Goal: Task Accomplishment & Management: Use online tool/utility

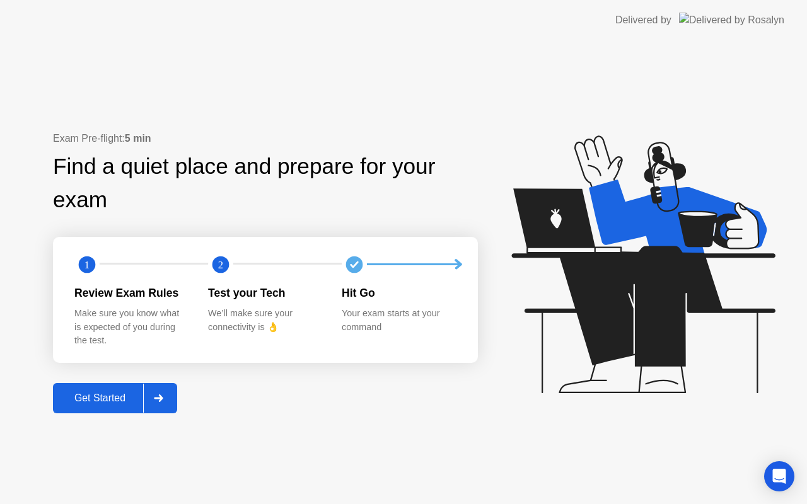
click at [100, 398] on div "Get Started" at bounding box center [100, 398] width 86 height 11
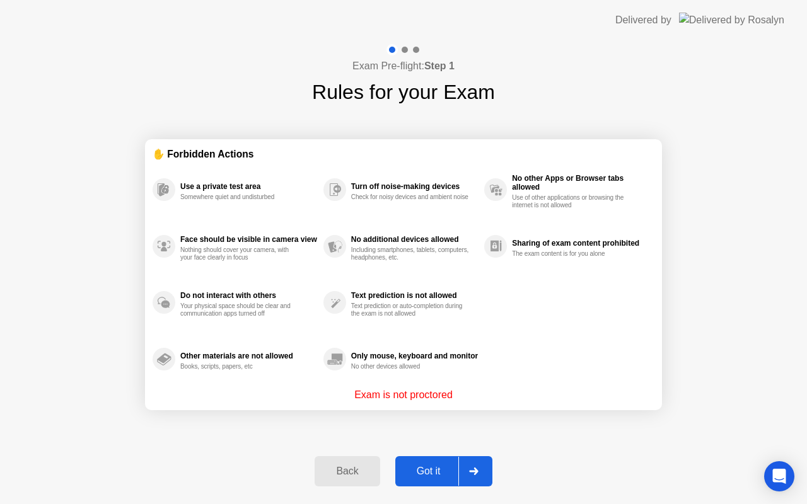
click at [418, 468] on div "Got it" at bounding box center [428, 471] width 59 height 11
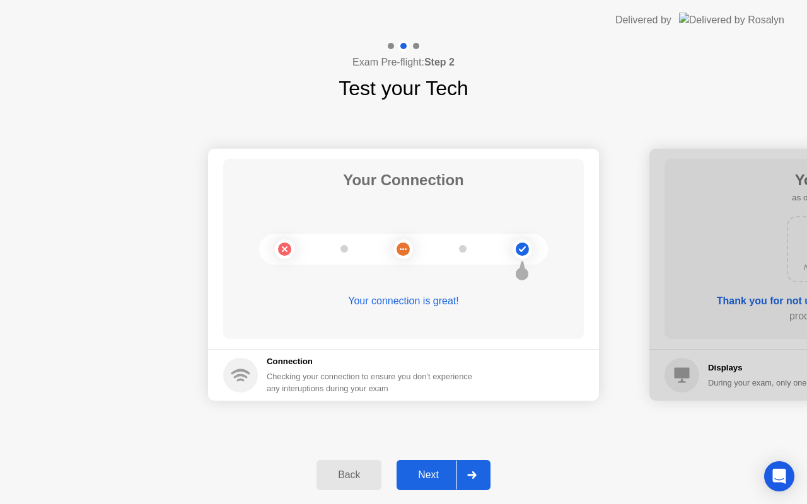
click at [424, 470] on div "Next" at bounding box center [428, 475] width 56 height 11
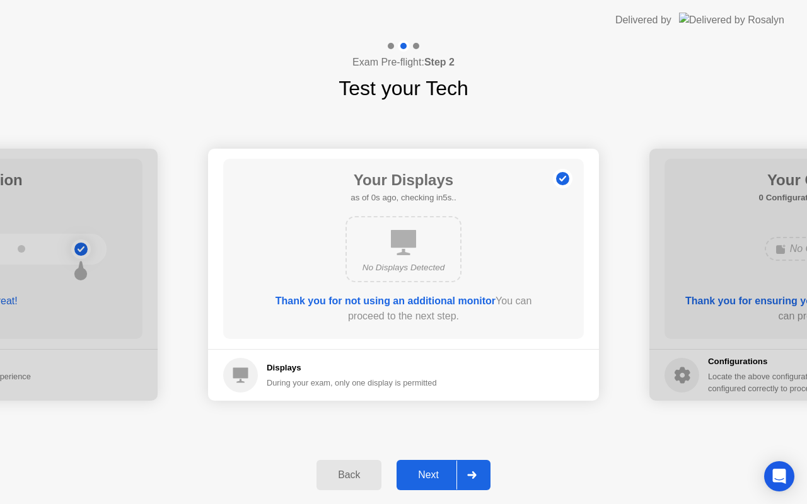
click at [426, 473] on div "Next" at bounding box center [428, 475] width 56 height 11
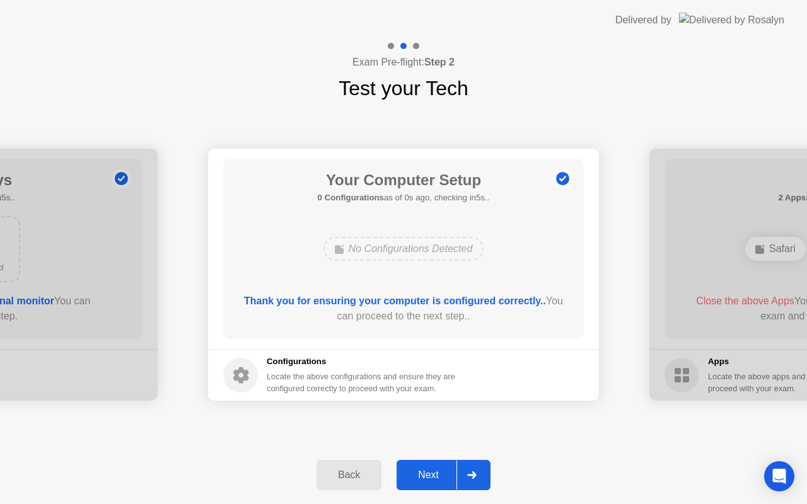
click at [426, 473] on div "Next" at bounding box center [428, 475] width 56 height 11
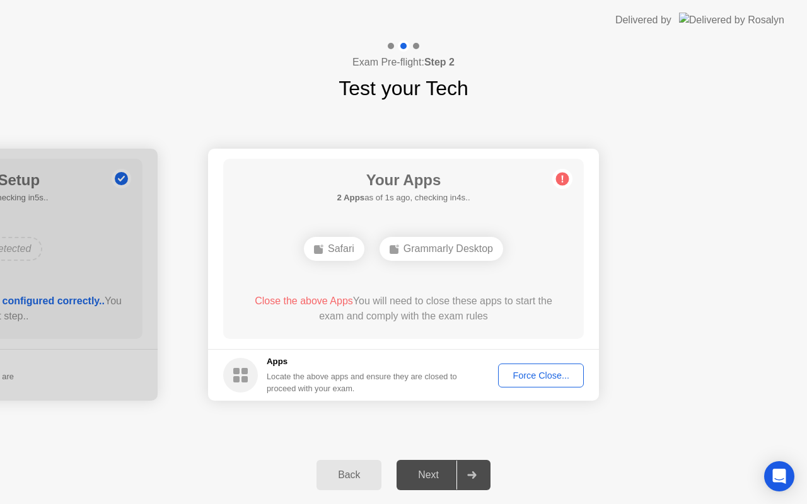
click at [533, 379] on div "Force Close..." at bounding box center [540, 376] width 77 height 10
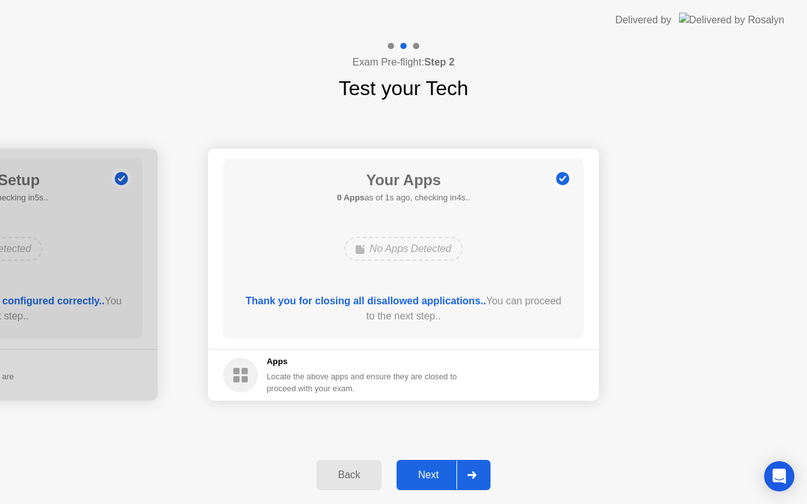
click at [433, 479] on div "Next" at bounding box center [428, 475] width 56 height 11
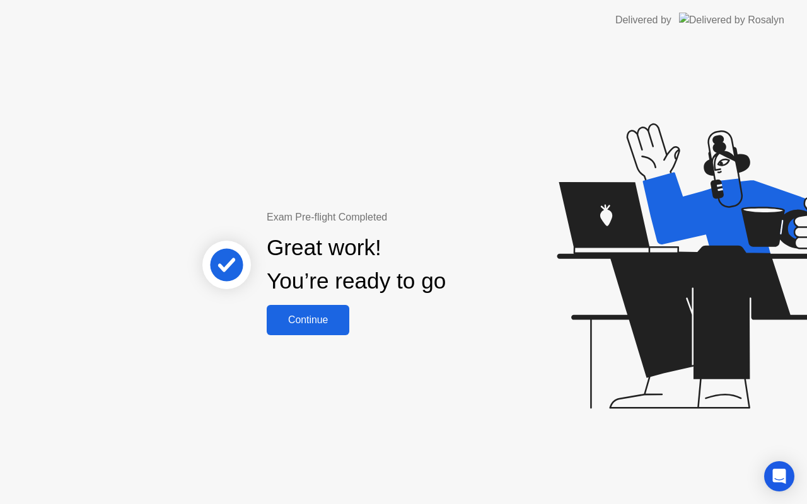
click at [310, 317] on div "Continue" at bounding box center [307, 320] width 75 height 11
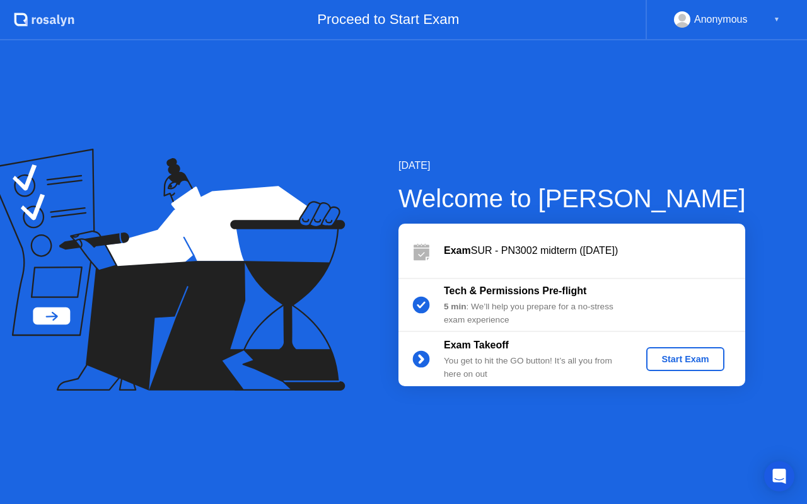
click at [692, 359] on div "Start Exam" at bounding box center [684, 359] width 67 height 10
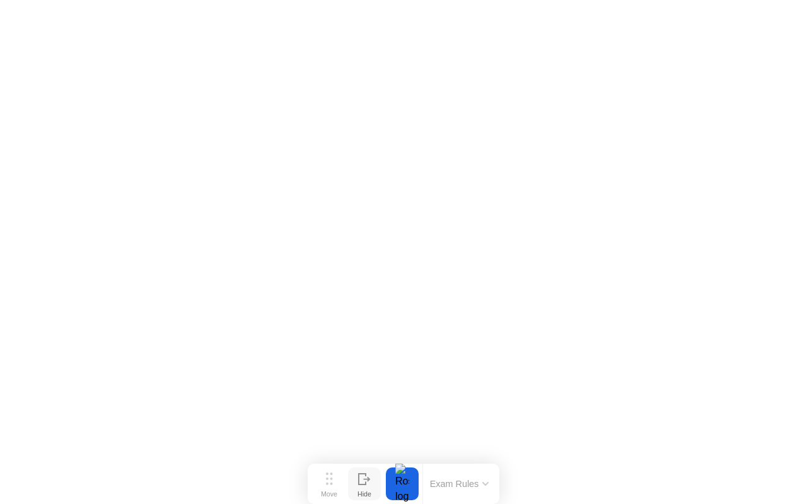
click at [366, 483] on icon at bounding box center [364, 479] width 13 height 12
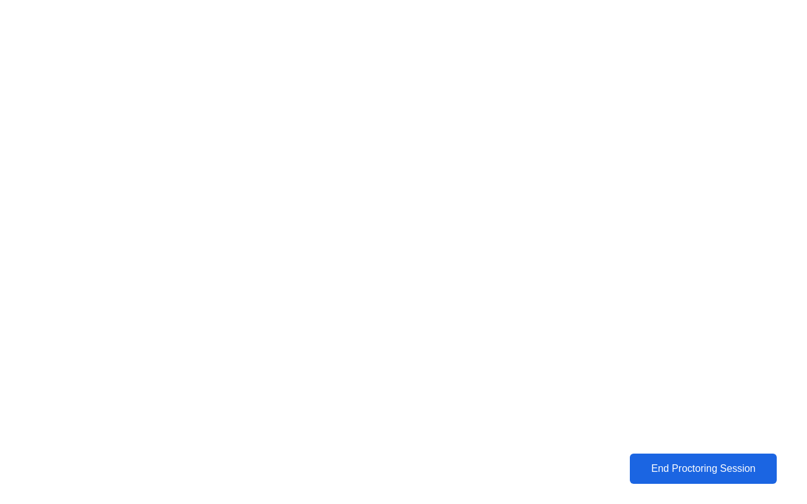
click at [659, 460] on button "End Proctoring Session" at bounding box center [702, 469] width 161 height 33
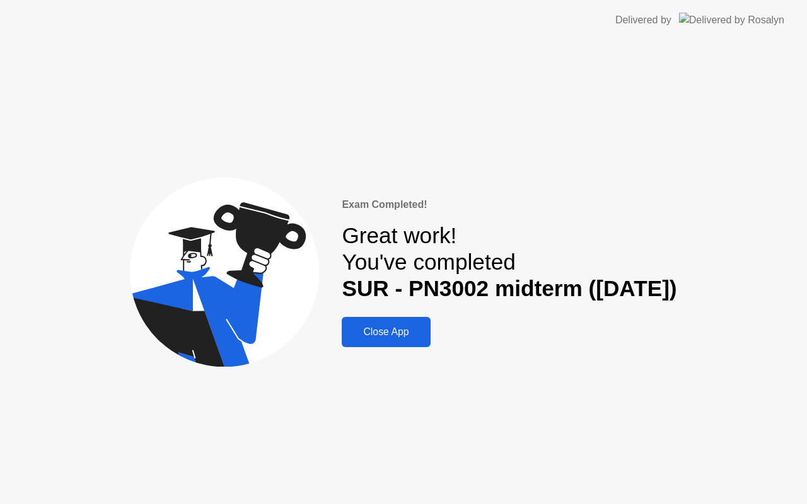
click at [375, 338] on div "Close App" at bounding box center [385, 332] width 81 height 11
